Goal: Check status: Check status

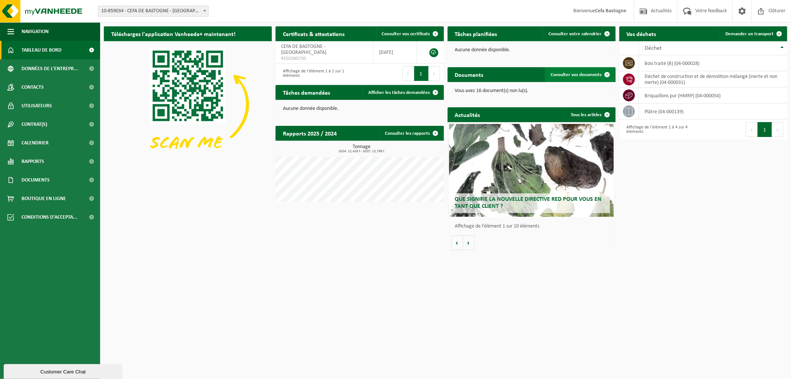
click at [566, 70] on link "Consulter vos documents" at bounding box center [580, 74] width 70 height 15
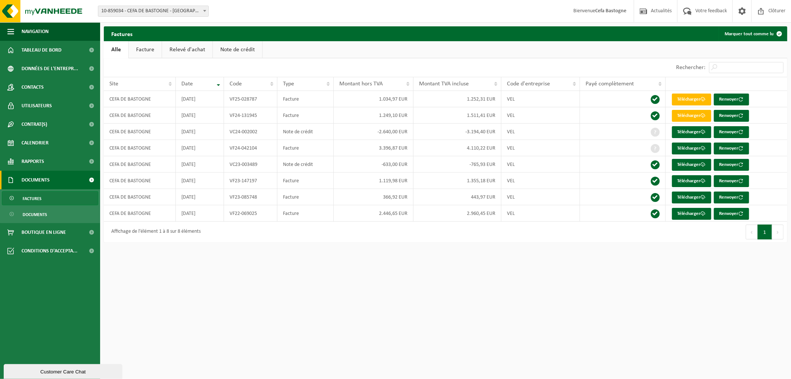
click at [777, 236] on button "Suivant" at bounding box center [777, 231] width 11 height 15
click at [39, 198] on span "Factures" at bounding box center [32, 198] width 19 height 14
